Goal: Task Accomplishment & Management: Complete application form

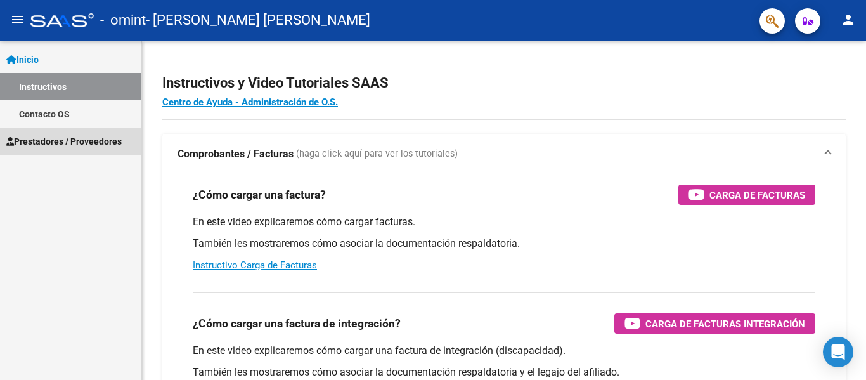
click at [90, 136] on span "Prestadores / Proveedores" at bounding box center [63, 141] width 115 height 14
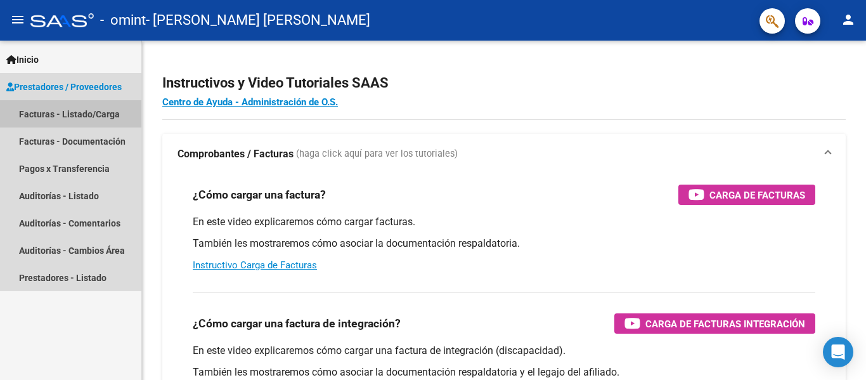
click at [98, 110] on link "Facturas - Listado/Carga" at bounding box center [70, 113] width 141 height 27
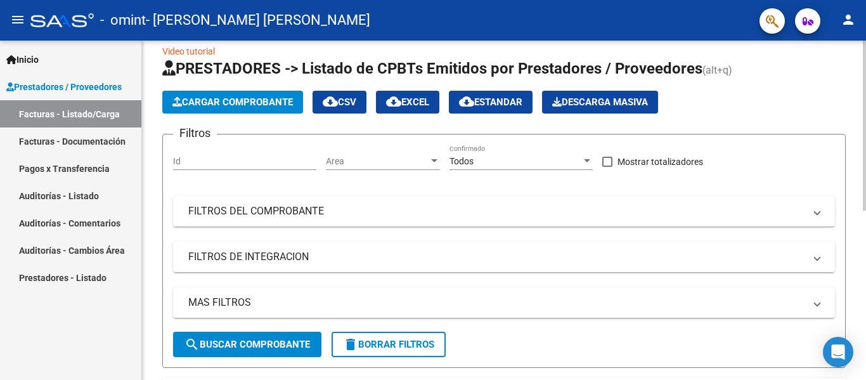
scroll to position [34, 0]
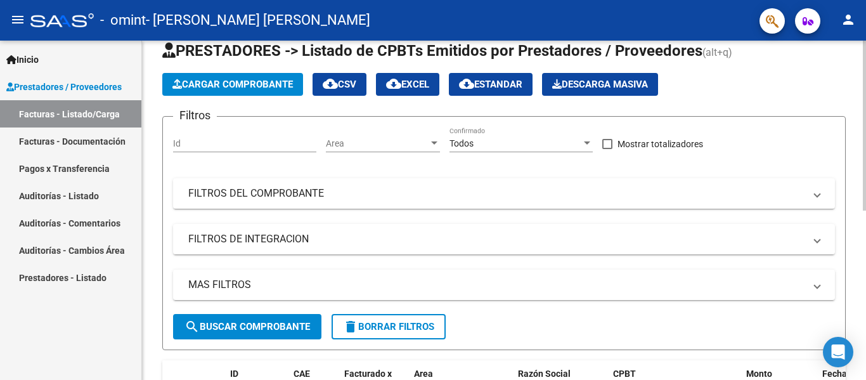
click at [864, 87] on div at bounding box center [864, 143] width 3 height 170
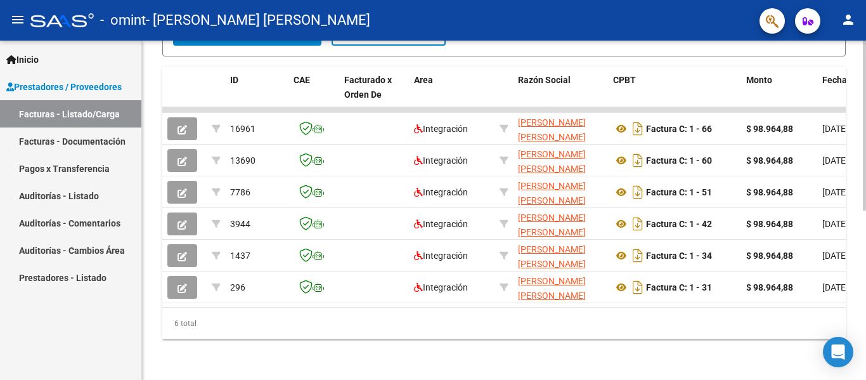
scroll to position [338, 0]
click at [865, 238] on div at bounding box center [864, 295] width 3 height 170
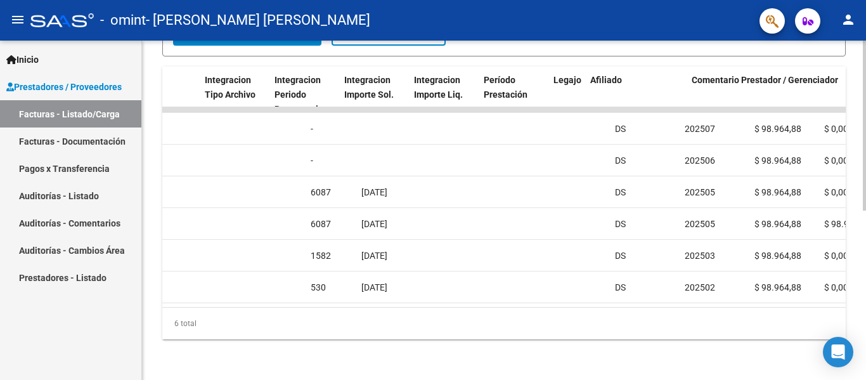
scroll to position [0, 0]
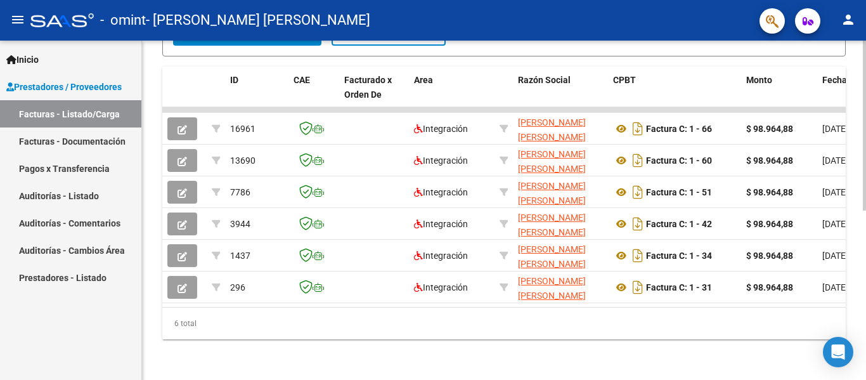
click at [865, 225] on div at bounding box center [864, 295] width 3 height 170
click at [865, 273] on div at bounding box center [864, 295] width 3 height 170
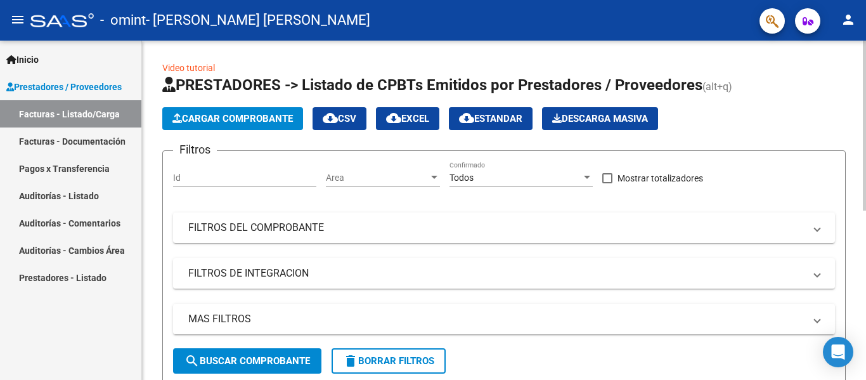
click at [865, 51] on div at bounding box center [864, 126] width 3 height 170
click at [243, 122] on span "Cargar Comprobante" at bounding box center [232, 118] width 120 height 11
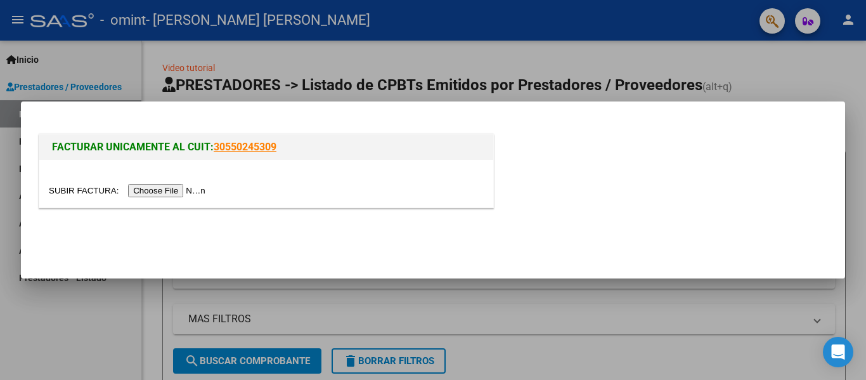
click at [164, 191] on input "file" at bounding box center [129, 190] width 160 height 13
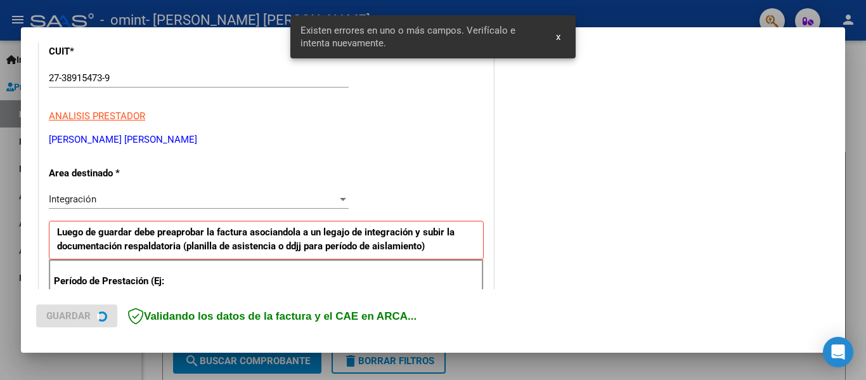
scroll to position [294, 0]
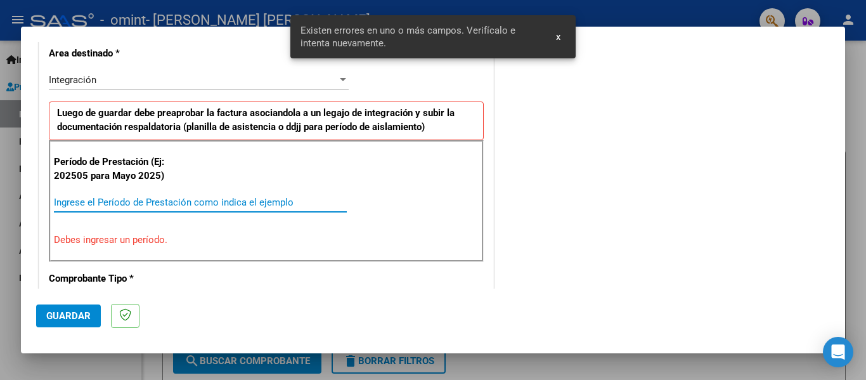
click at [170, 202] on input "Ingrese el Período de Prestación como indica el ejemplo" at bounding box center [200, 202] width 293 height 11
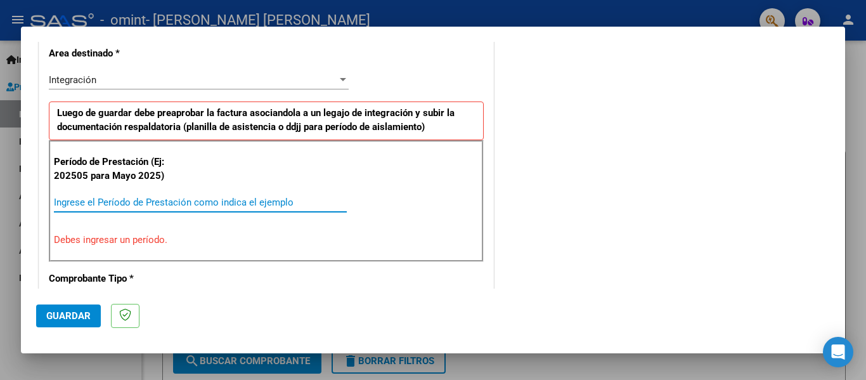
click at [170, 202] on input "Ingrese el Período de Prestación como indica el ejemplo" at bounding box center [200, 202] width 293 height 11
click at [148, 242] on p "Debes ingresar un período." at bounding box center [266, 240] width 425 height 15
click at [190, 207] on input "Ingrese el Período de Prestación como indica el ejemplo" at bounding box center [200, 202] width 293 height 11
type input "2"
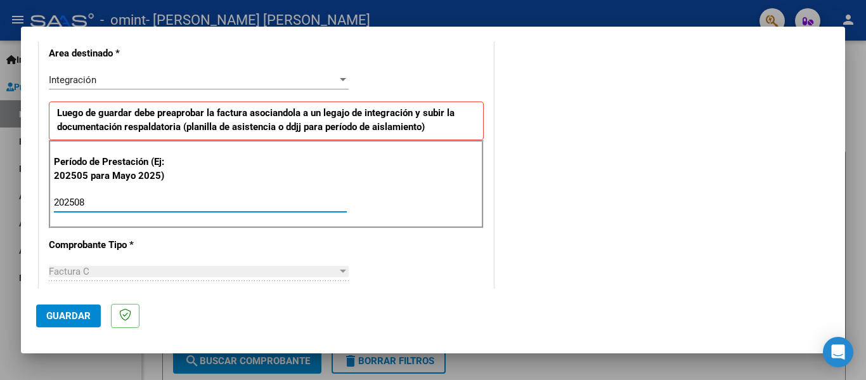
type input "202508"
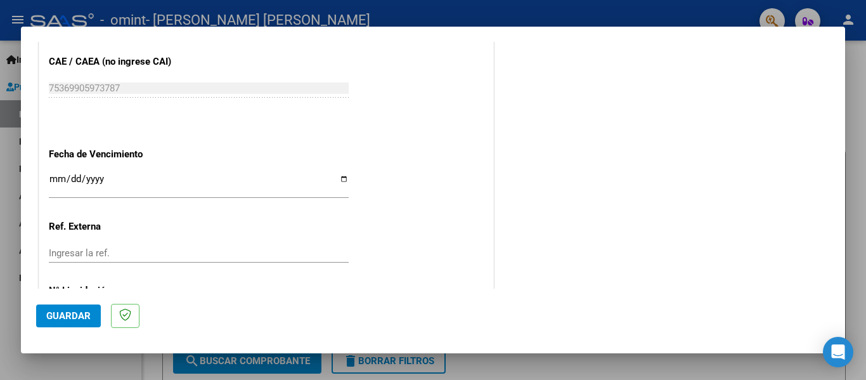
scroll to position [822, 0]
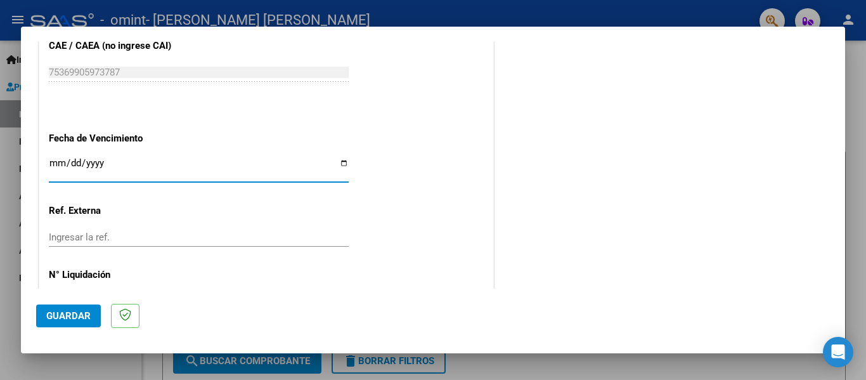
click at [342, 162] on input "Ingresar la fecha" at bounding box center [199, 168] width 300 height 20
click at [337, 160] on input "Ingresar la fecha" at bounding box center [199, 168] width 300 height 20
type input "[DATE]"
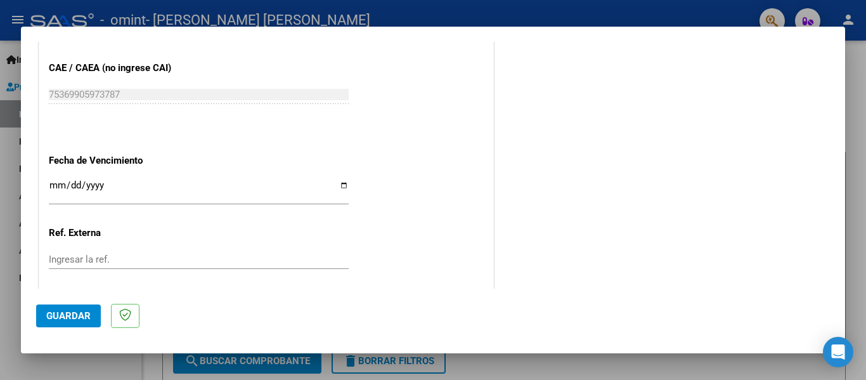
scroll to position [0, 0]
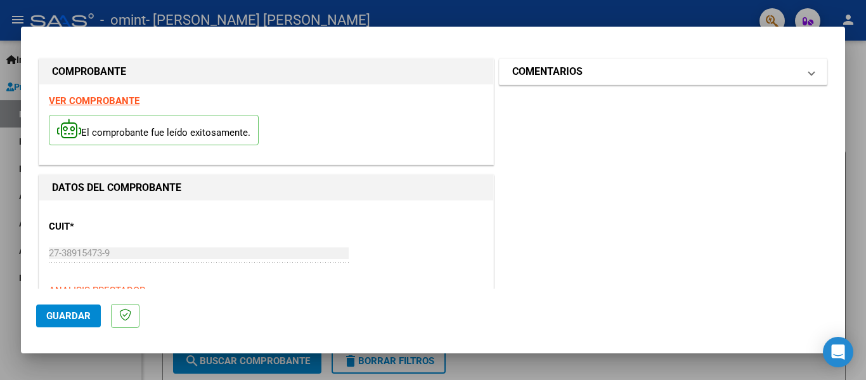
click at [773, 74] on mat-panel-title "COMENTARIOS" at bounding box center [655, 71] width 287 height 15
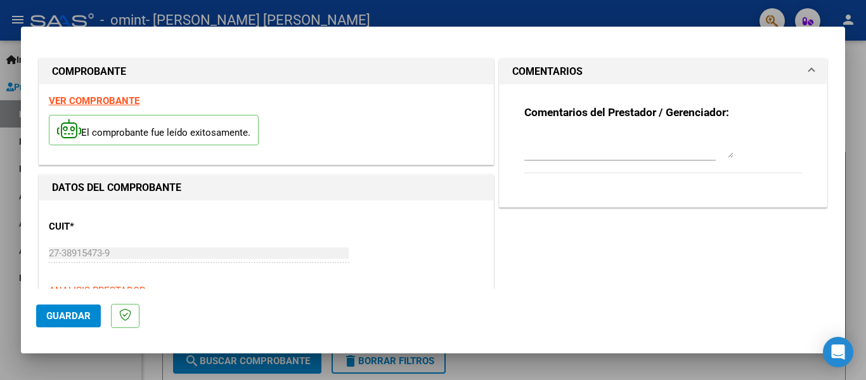
click at [773, 74] on mat-panel-title "COMENTARIOS" at bounding box center [655, 71] width 287 height 15
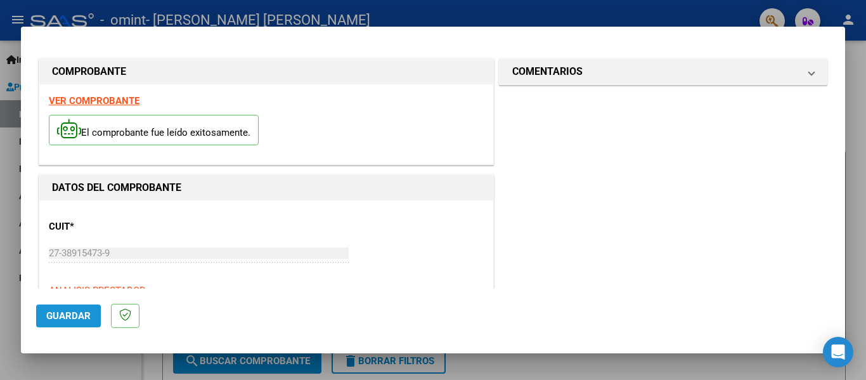
click at [42, 318] on button "Guardar" at bounding box center [68, 315] width 65 height 23
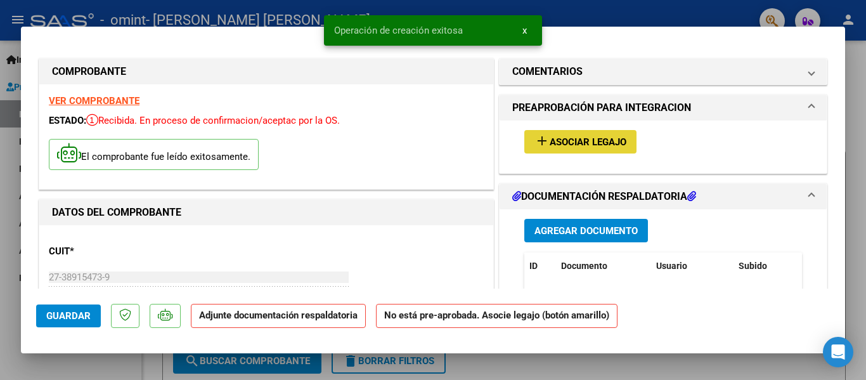
click at [597, 145] on span "Asociar Legajo" at bounding box center [588, 141] width 77 height 11
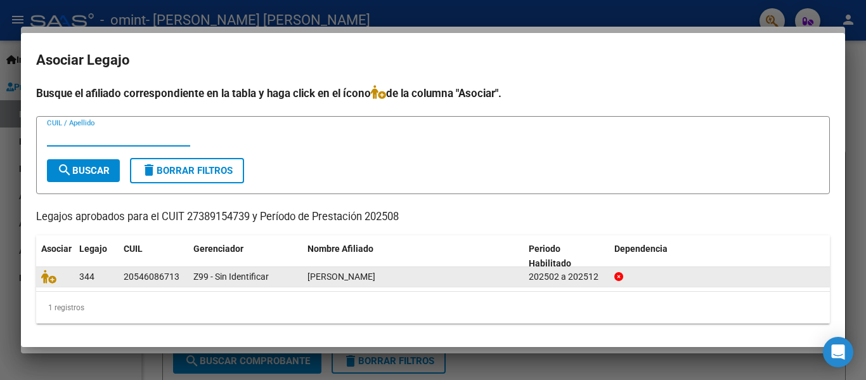
click at [213, 269] on div "Z99 - Sin Identificar" at bounding box center [245, 276] width 104 height 15
click at [69, 280] on datatable-body-cell at bounding box center [55, 277] width 38 height 20
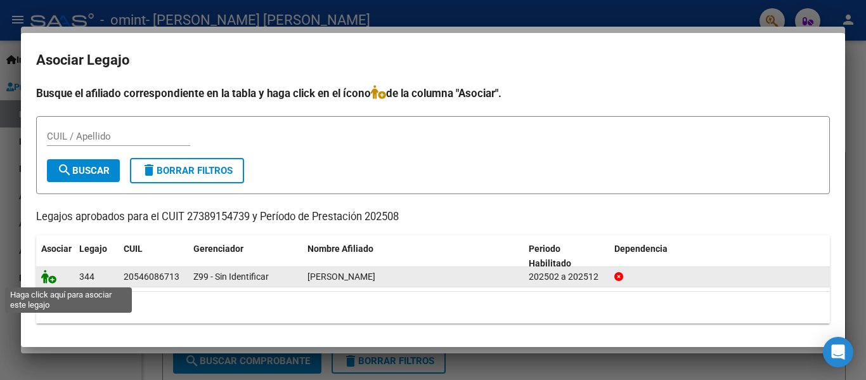
click at [49, 275] on icon at bounding box center [48, 276] width 15 height 14
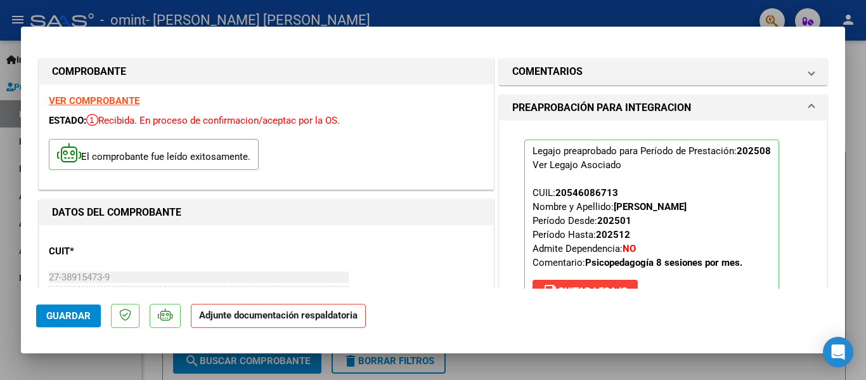
drag, startPoint x: 846, startPoint y: 94, endPoint x: 846, endPoint y: 112, distance: 17.8
click at [846, 112] on div at bounding box center [433, 190] width 866 height 380
type input "$ 0,00"
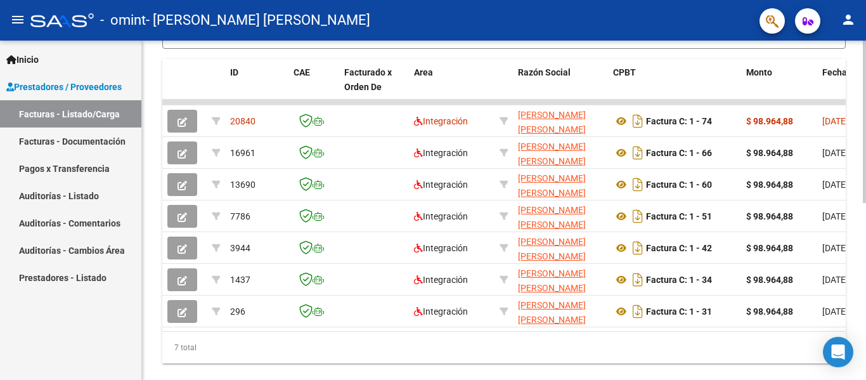
scroll to position [334, 0]
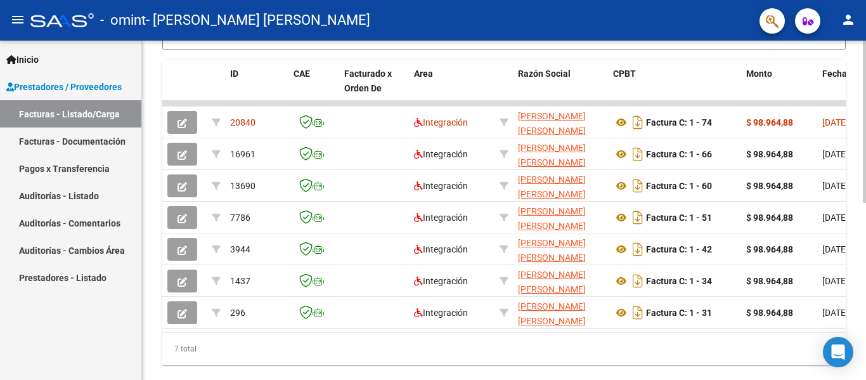
click at [862, 271] on div "Video tutorial PRESTADORES -> Listado de CPBTs Emitidos por Prestadores / Prove…" at bounding box center [505, 55] width 727 height 699
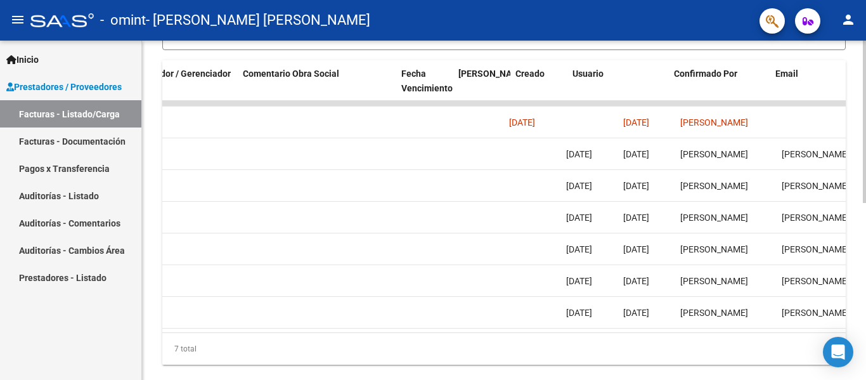
scroll to position [0, 1990]
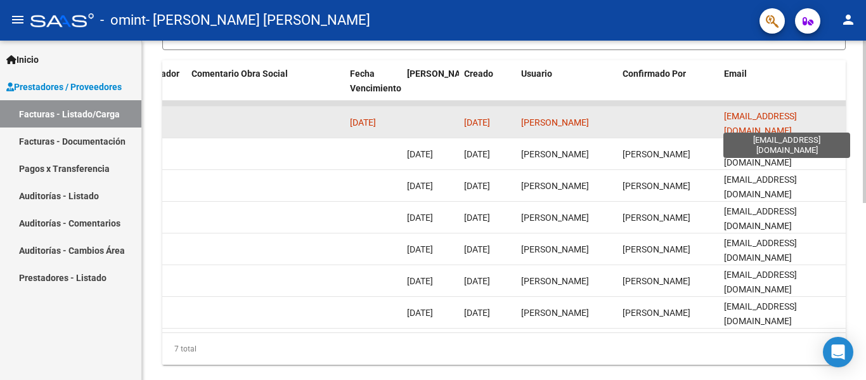
click at [766, 124] on span "[EMAIL_ADDRESS][DOMAIN_NAME]" at bounding box center [760, 123] width 73 height 25
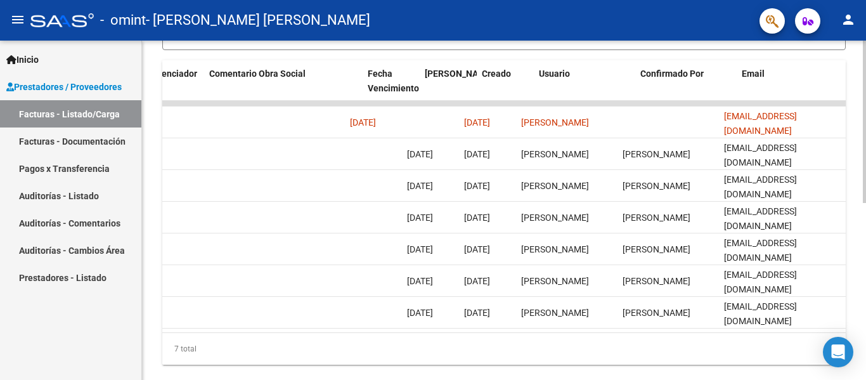
scroll to position [0, 0]
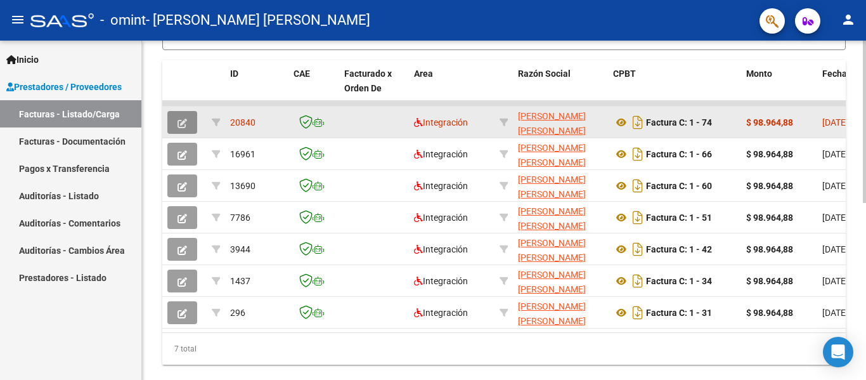
click at [174, 126] on button "button" at bounding box center [182, 122] width 30 height 23
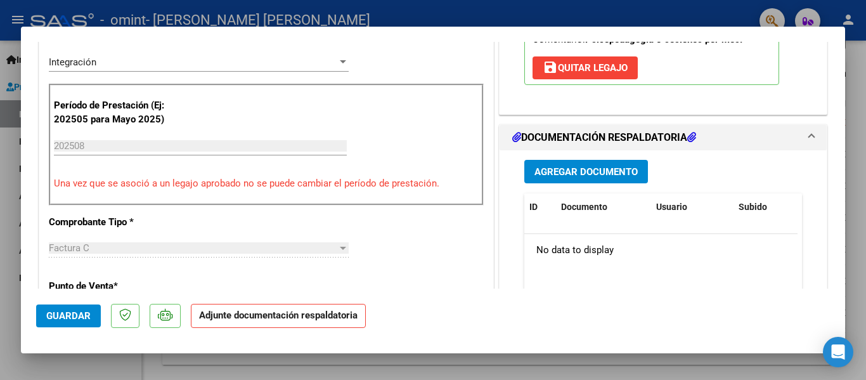
scroll to position [287, 0]
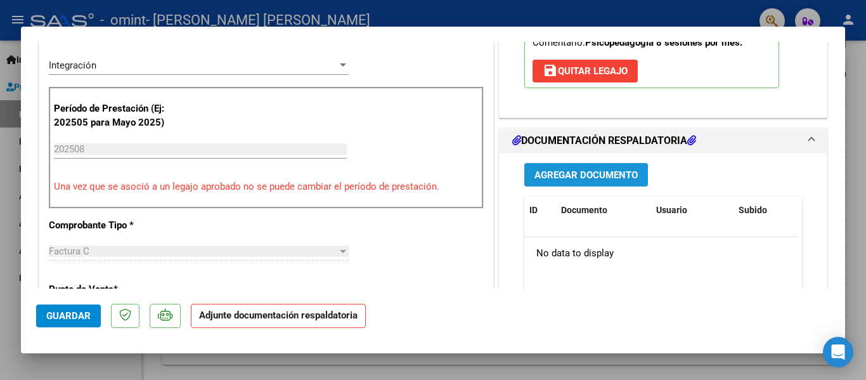
click at [593, 176] on span "Agregar Documento" at bounding box center [586, 174] width 103 height 11
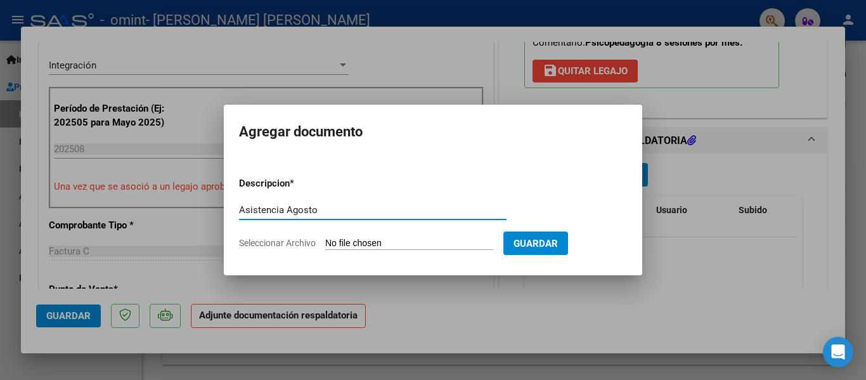
type input "Asistencia Agosto"
click at [389, 247] on input "Seleccionar Archivo" at bounding box center [409, 244] width 168 height 12
type input "C:\fakepath\asistencia [DATE].pdf"
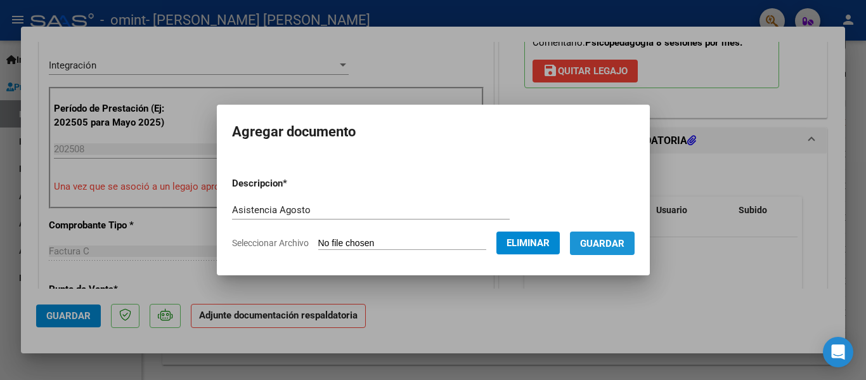
click at [626, 249] on button "Guardar" at bounding box center [602, 242] width 65 height 23
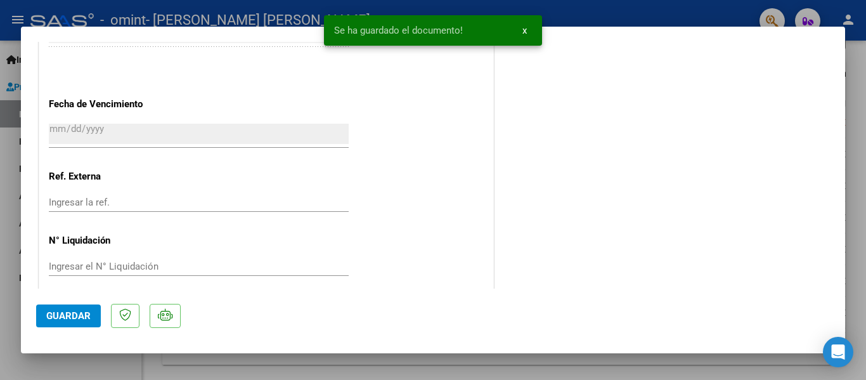
scroll to position [841, 0]
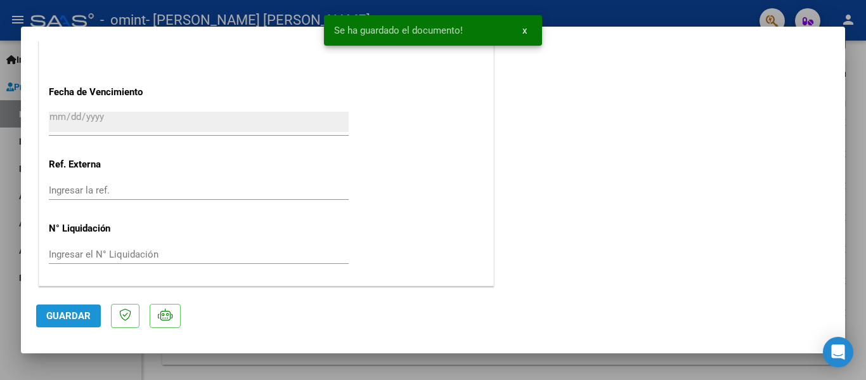
click at [67, 321] on span "Guardar" at bounding box center [68, 315] width 44 height 11
click at [0, 286] on div at bounding box center [433, 190] width 866 height 380
type input "$ 0,00"
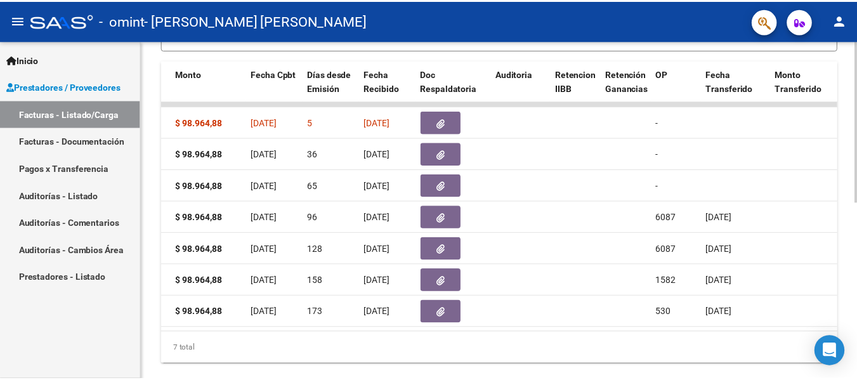
scroll to position [0, 0]
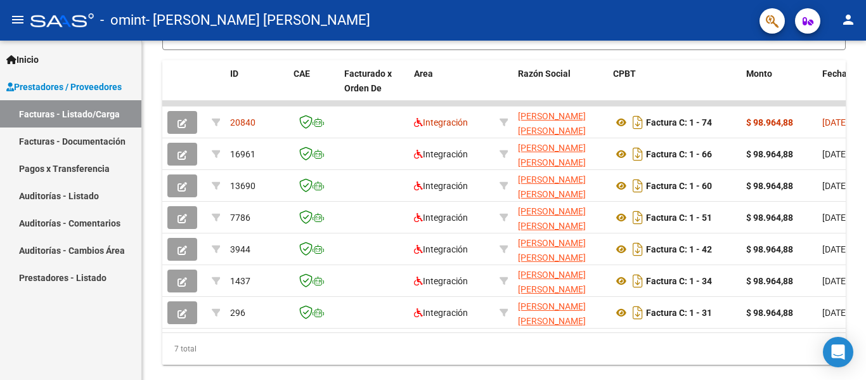
click at [850, 15] on mat-icon "person" at bounding box center [848, 19] width 15 height 15
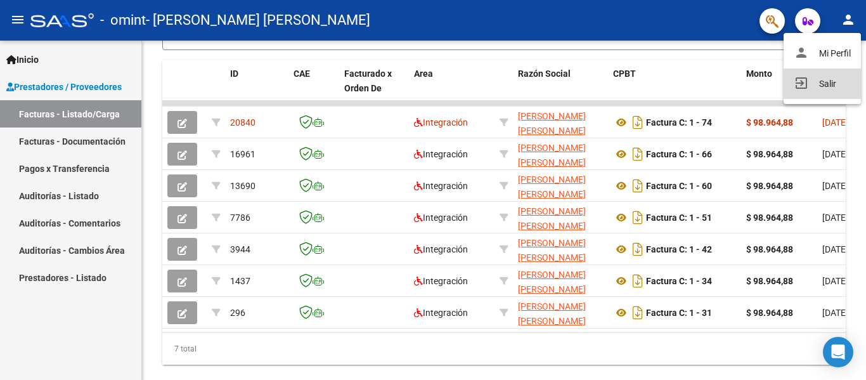
click at [815, 88] on button "exit_to_app Salir" at bounding box center [822, 83] width 77 height 30
